Goal: Transaction & Acquisition: Book appointment/travel/reservation

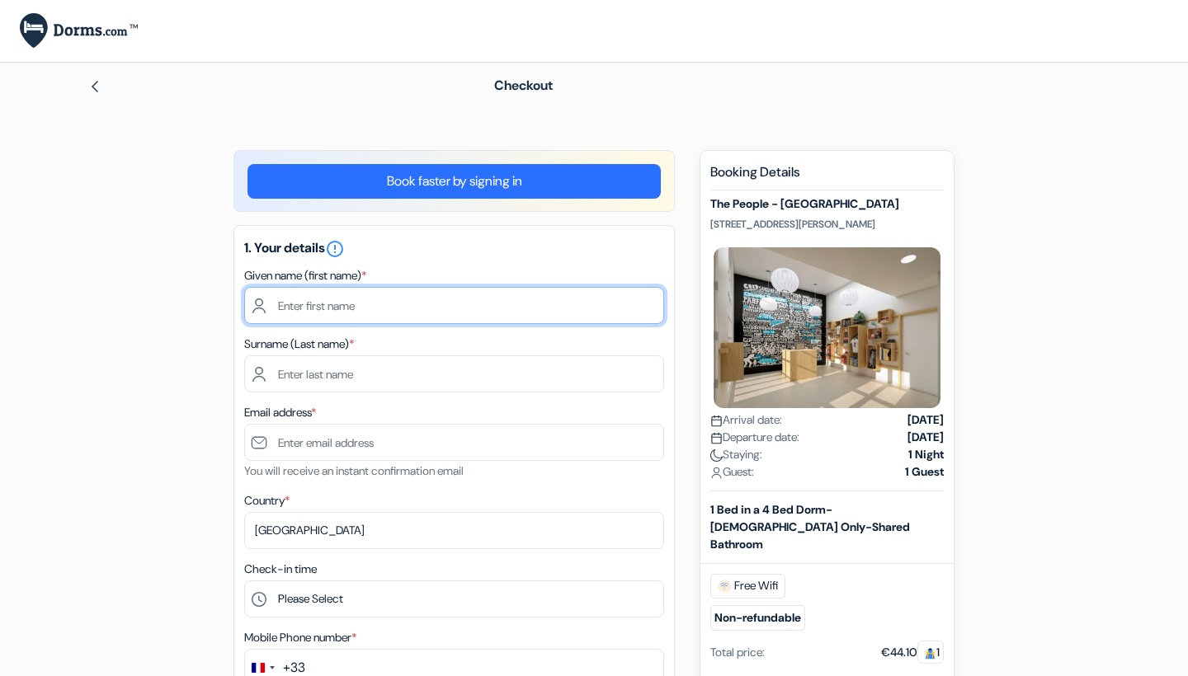
click at [450, 305] on input "text" at bounding box center [454, 305] width 420 height 37
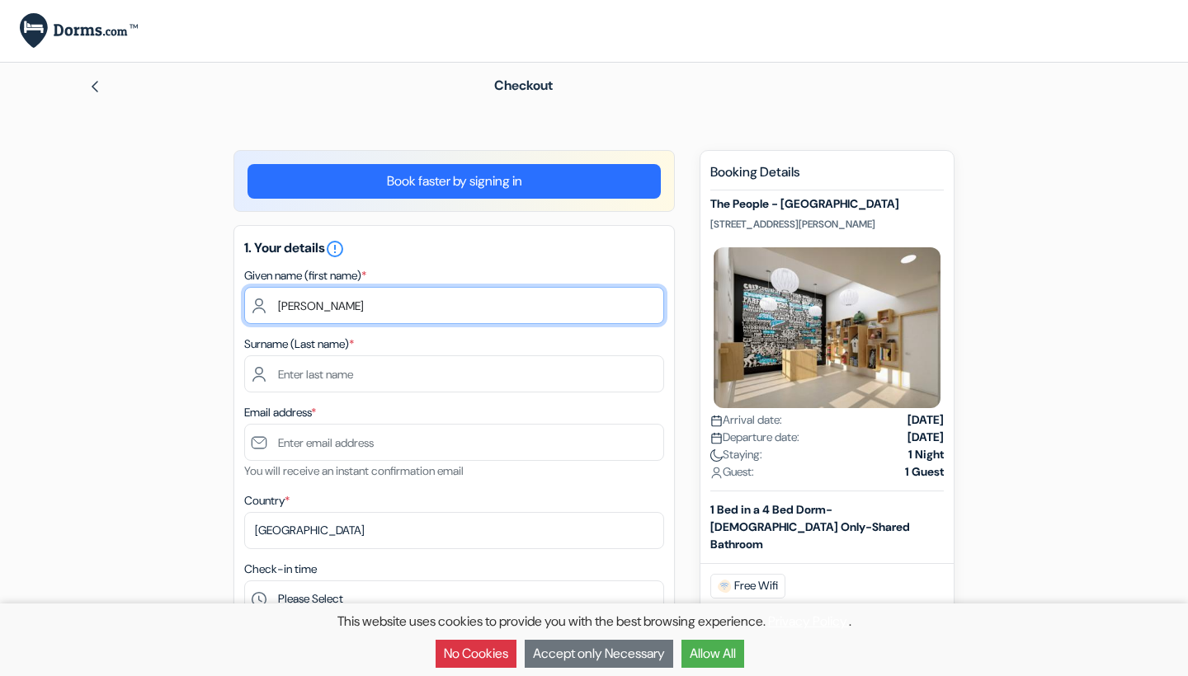
type input "[PERSON_NAME]"
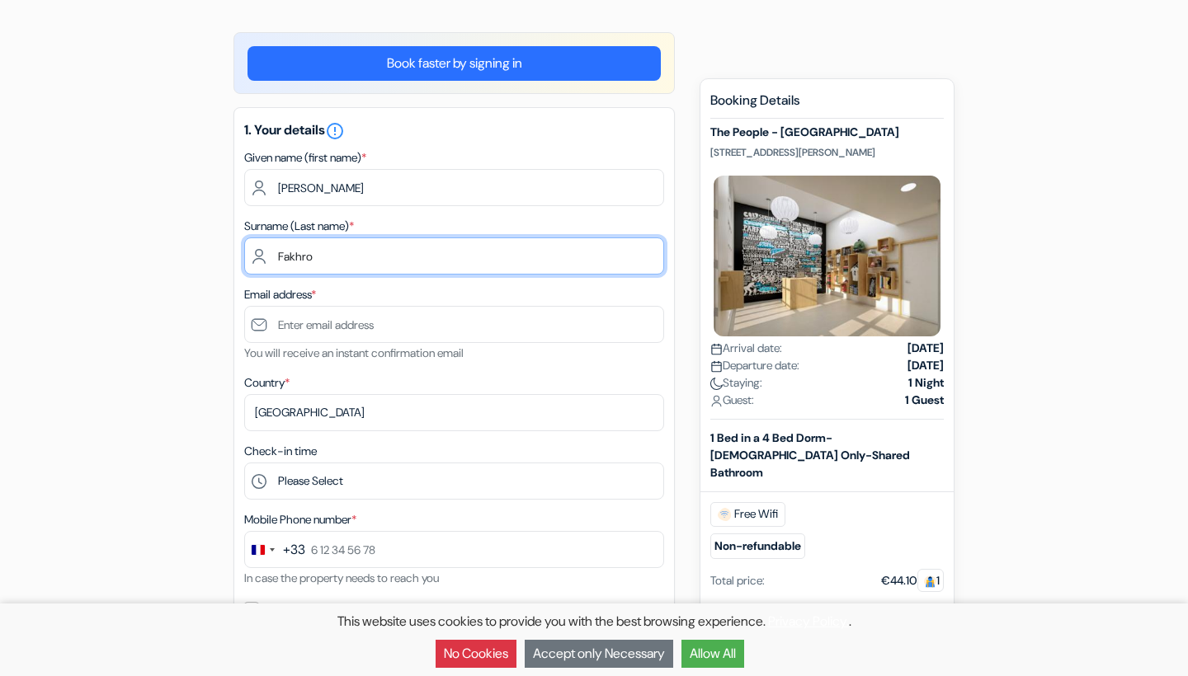
scroll to position [133, 0]
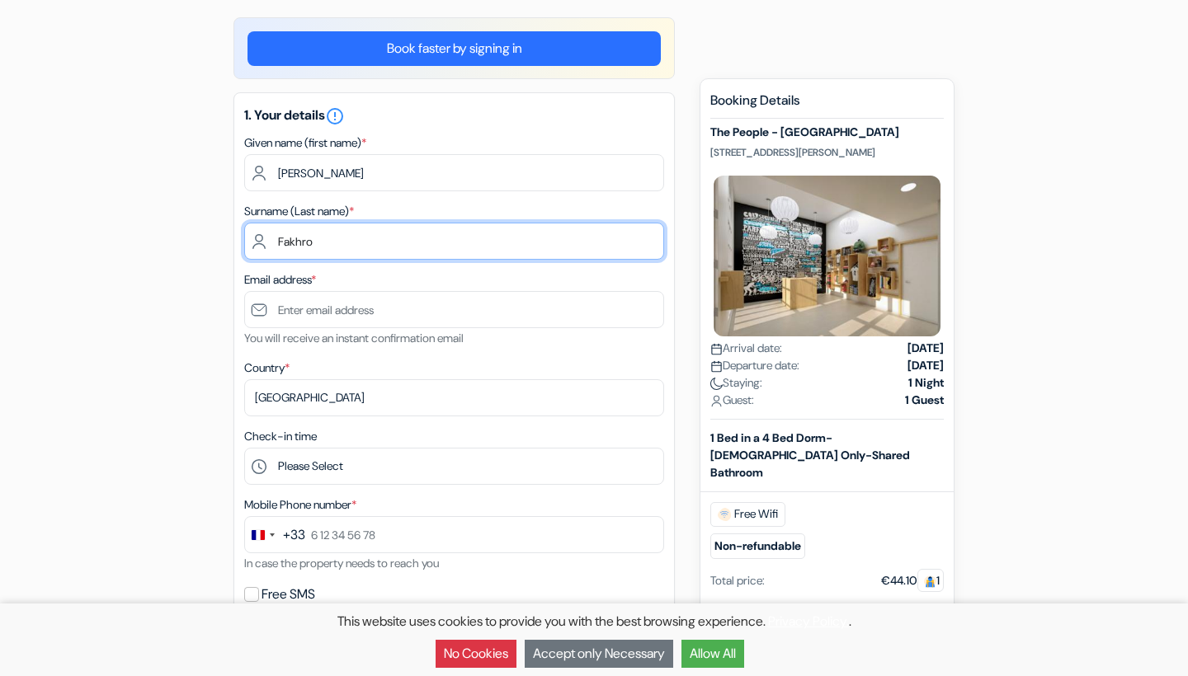
type input "Fakhro"
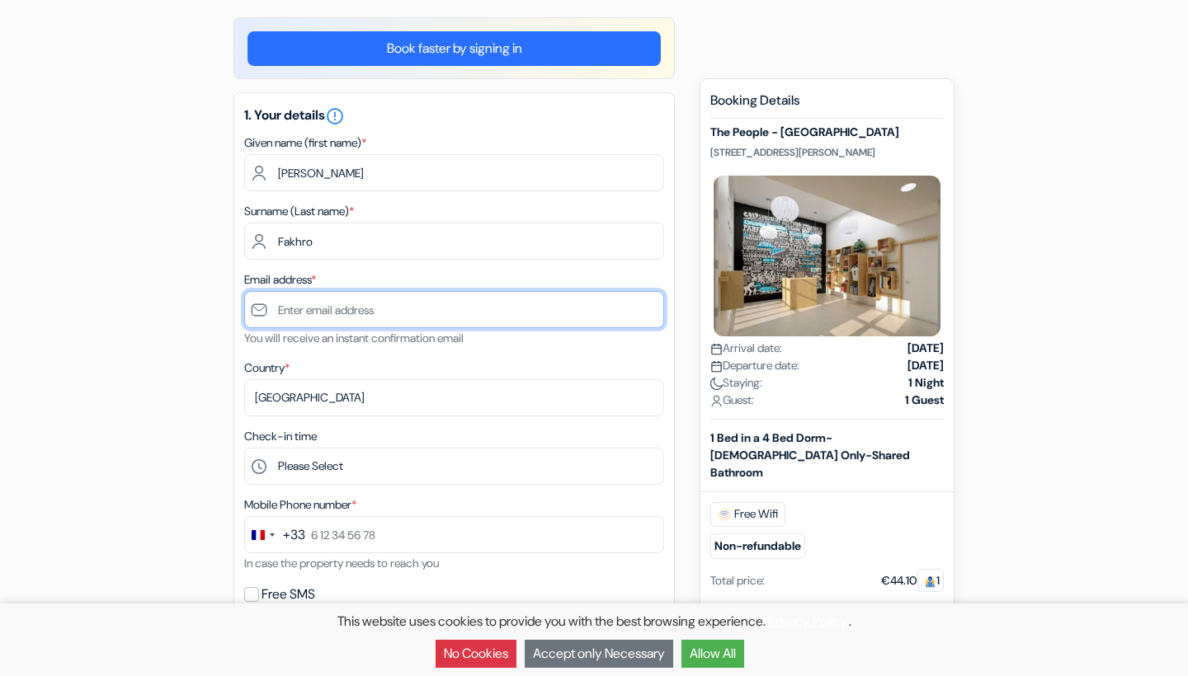
click at [353, 313] on input "text" at bounding box center [454, 309] width 420 height 37
type input "s"
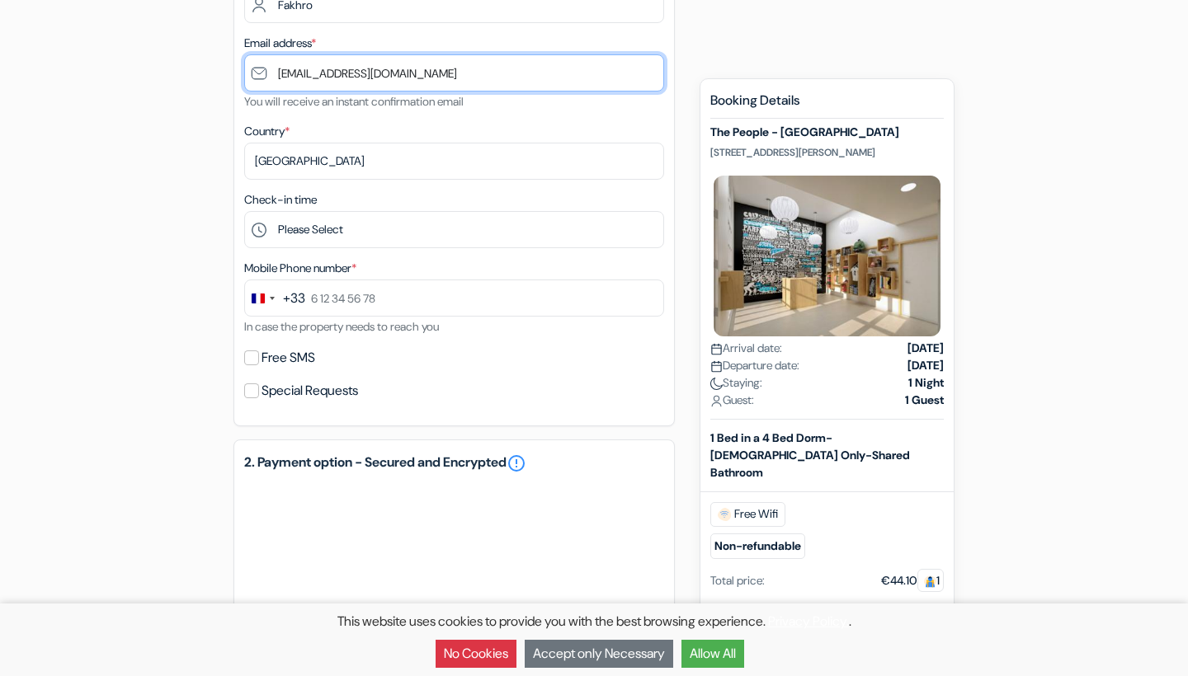
scroll to position [375, 0]
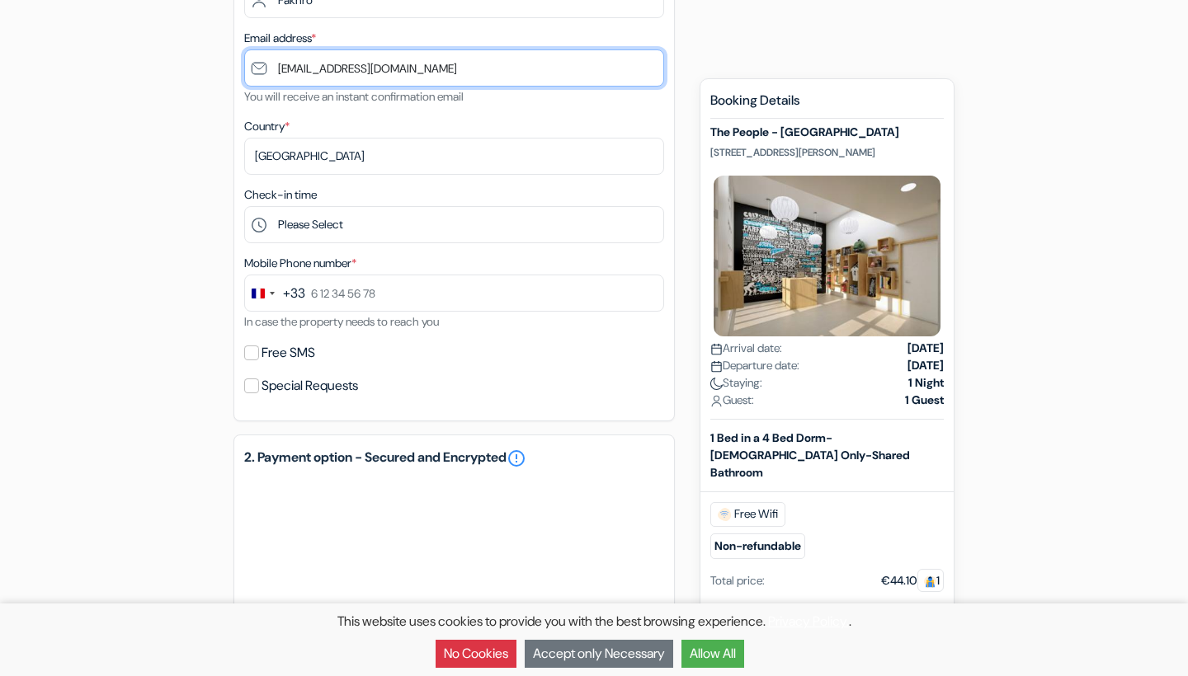
type input "[EMAIL_ADDRESS][DOMAIN_NAME]"
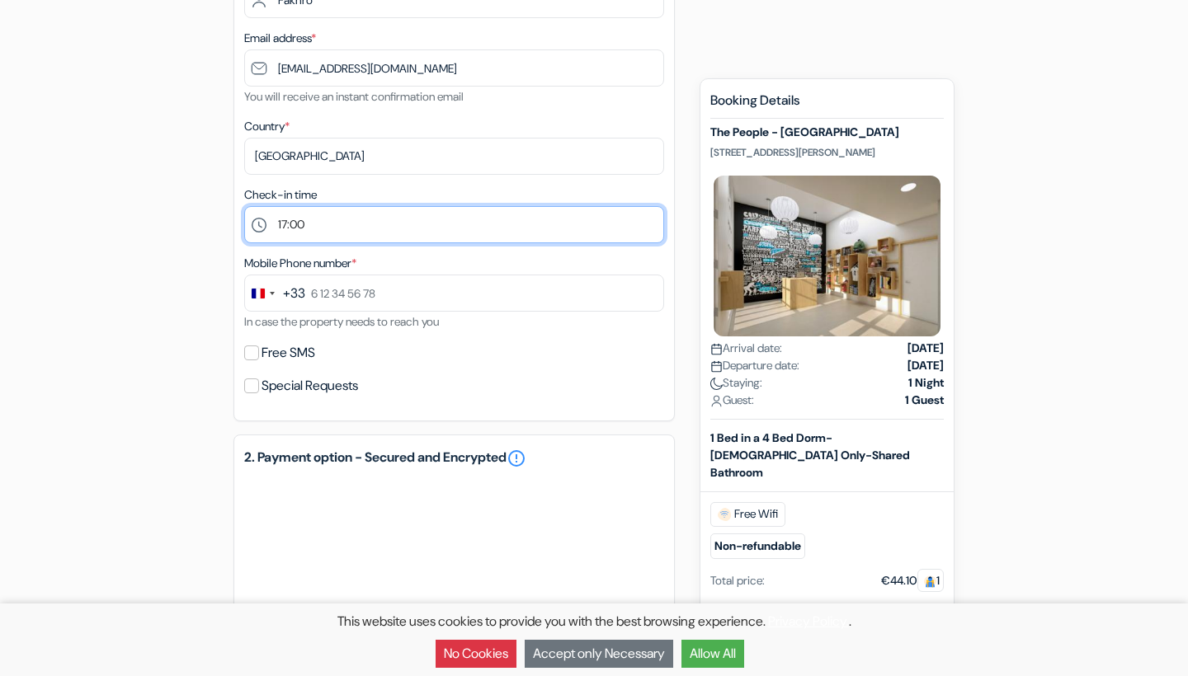
select select "14"
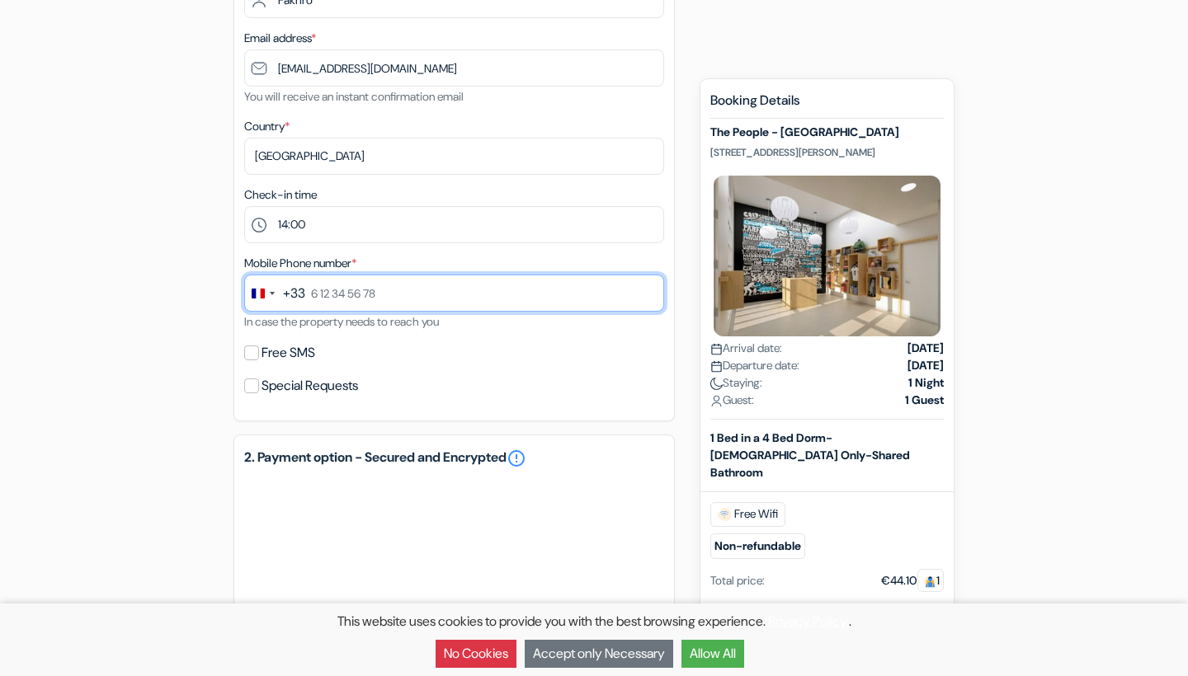
click at [324, 291] on input "text" at bounding box center [454, 293] width 420 height 37
click at [302, 296] on div "+33" at bounding box center [294, 294] width 22 height 20
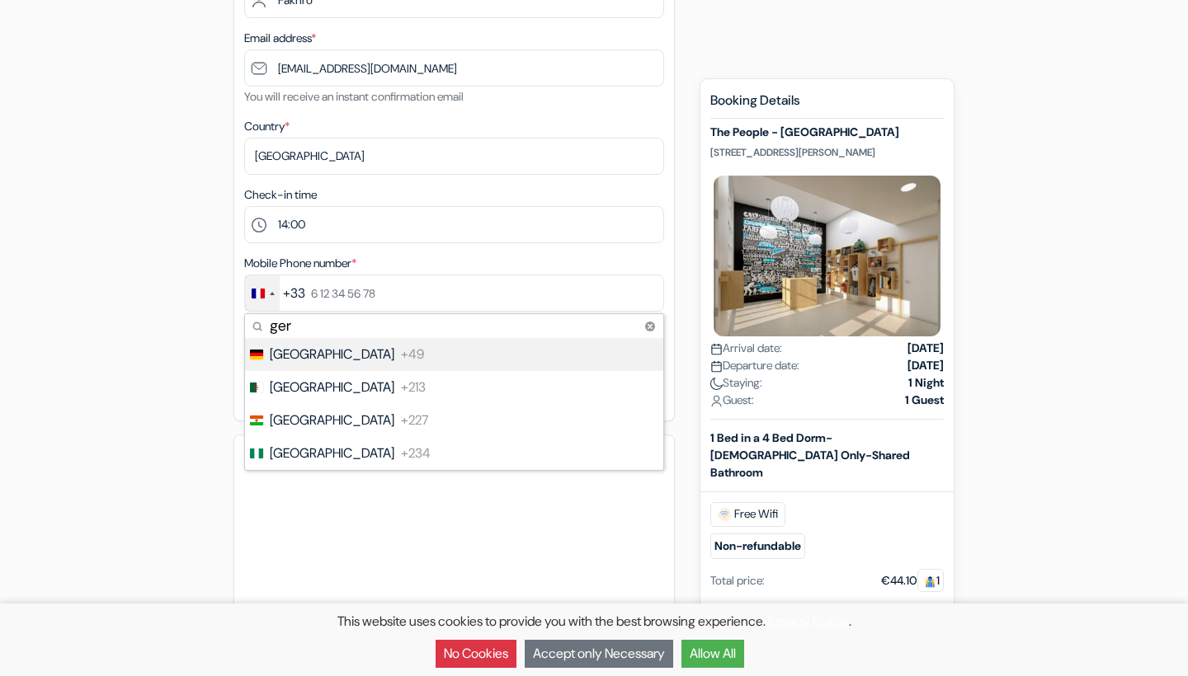
type input "ger"
click at [401, 355] on span "+49" at bounding box center [412, 355] width 23 height 20
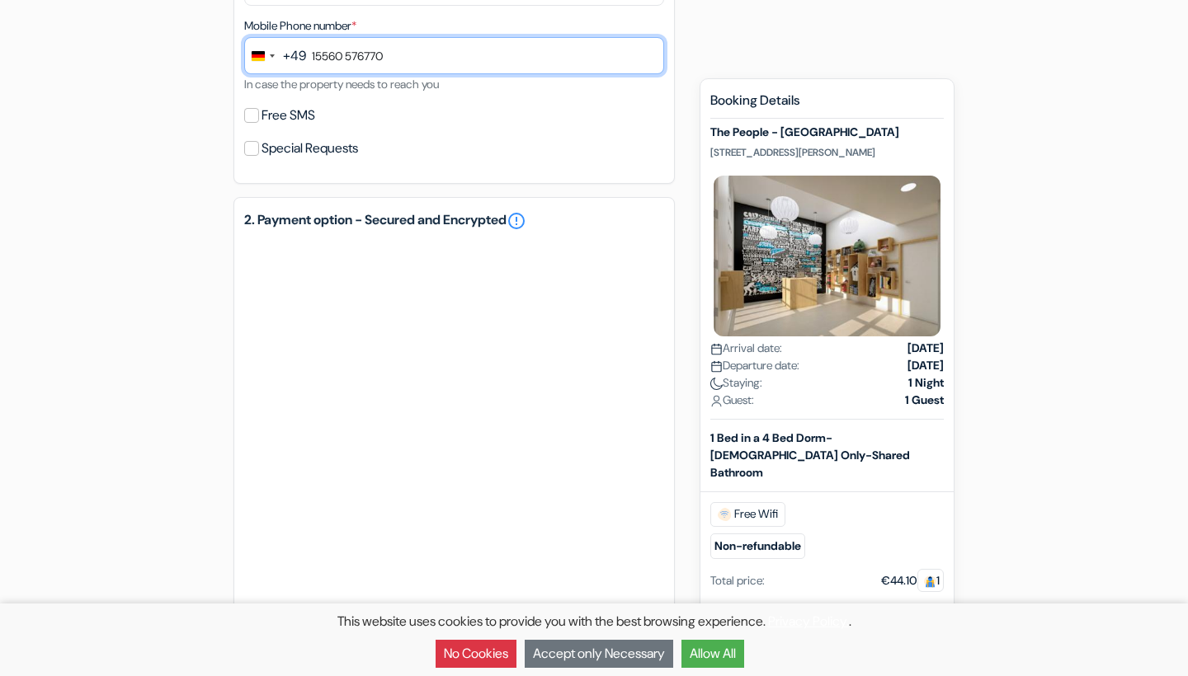
scroll to position [618, 0]
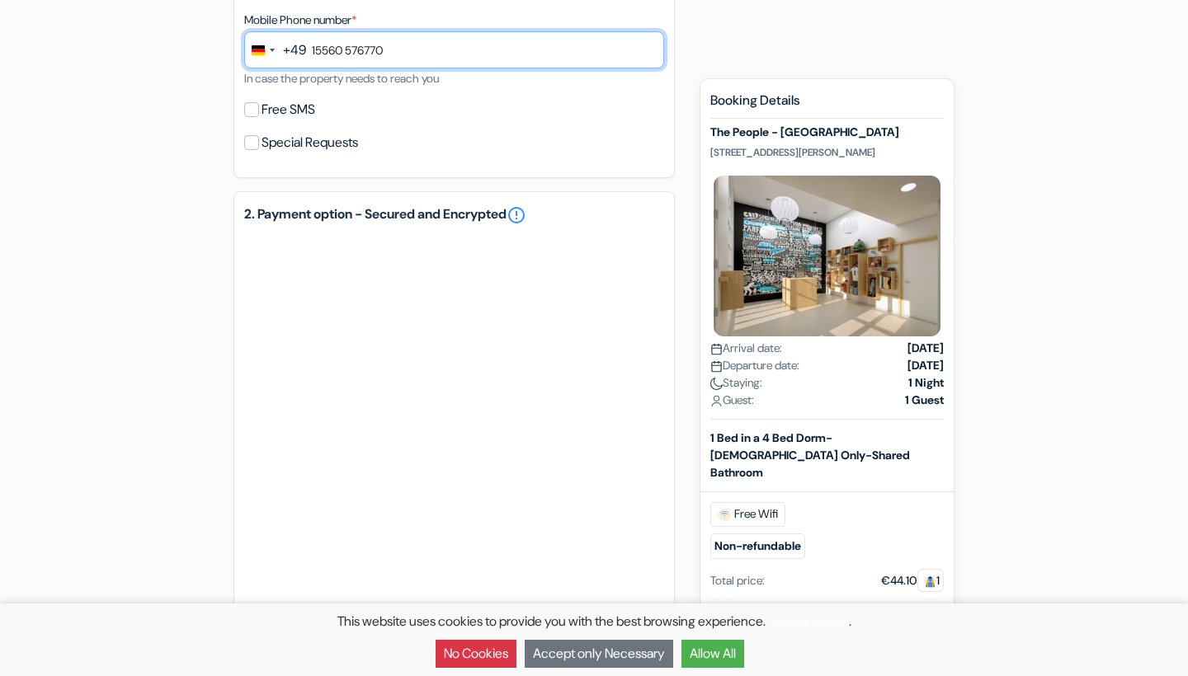
type input "15560 576770"
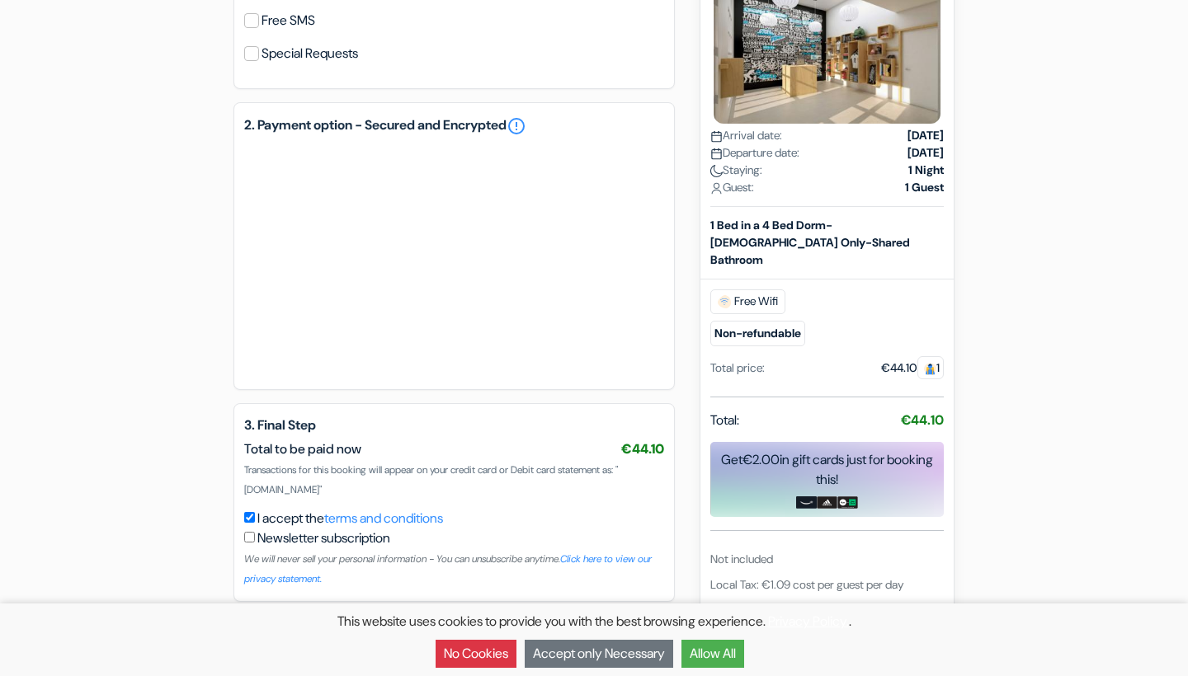
scroll to position [707, 0]
click at [464, 658] on button "No Cookies" at bounding box center [476, 654] width 81 height 28
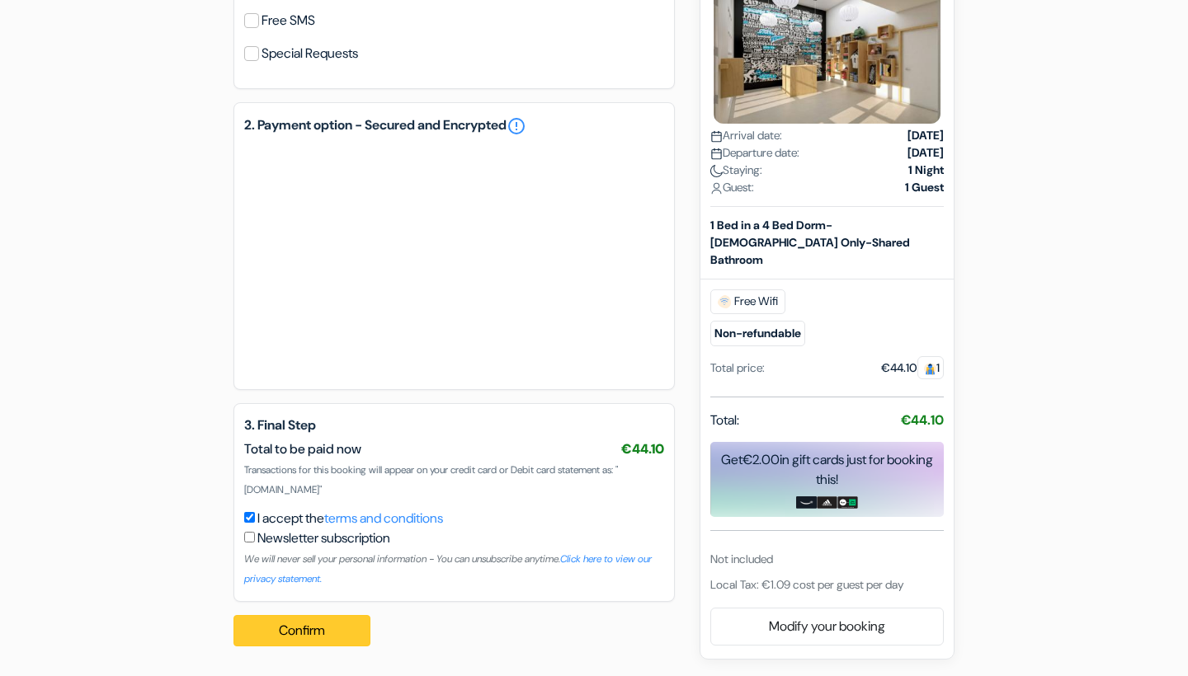
click at [323, 626] on button "Confirm Loading..." at bounding box center [301, 630] width 137 height 31
